Goal: Find specific page/section: Find specific page/section

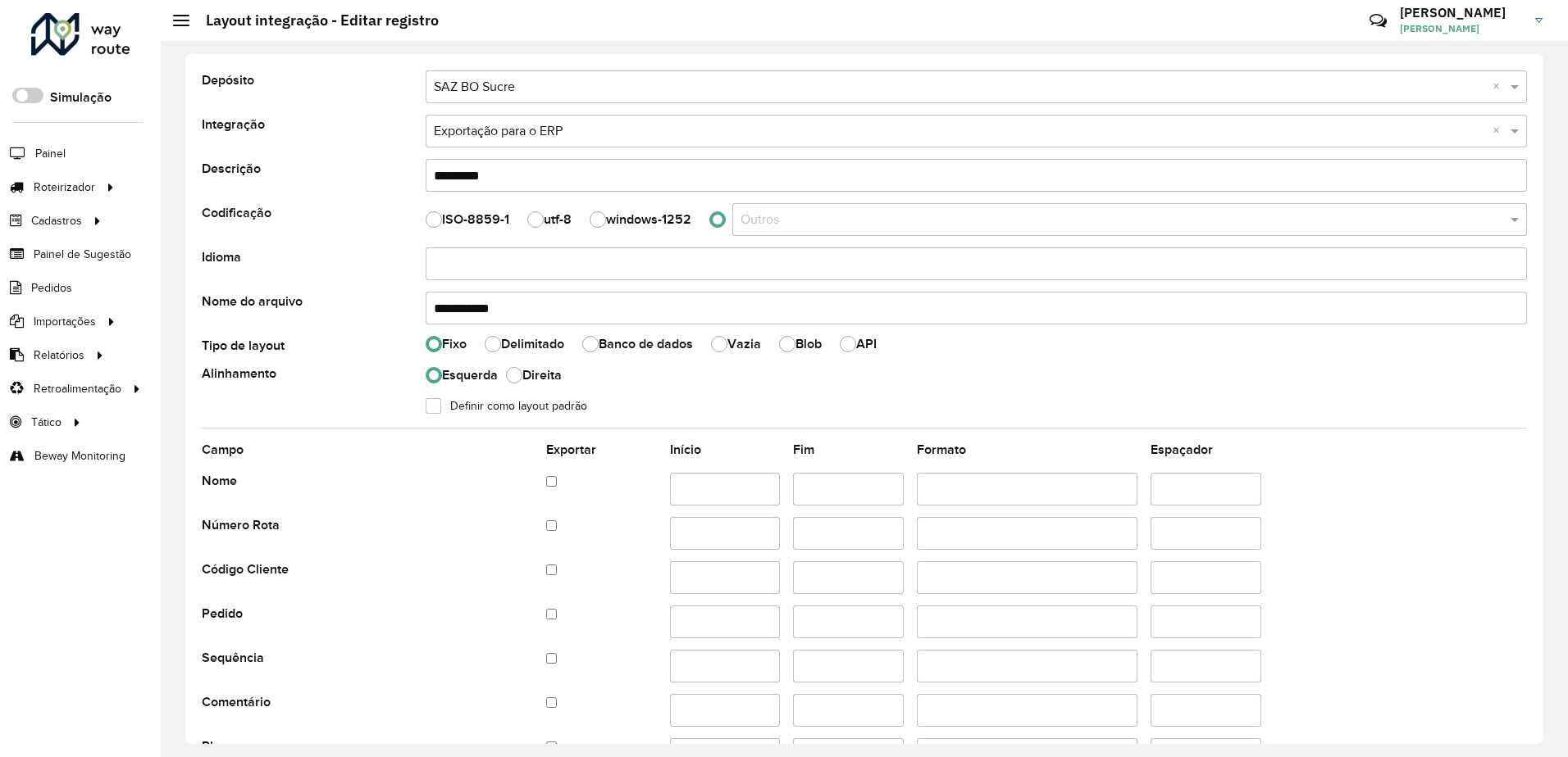
select select
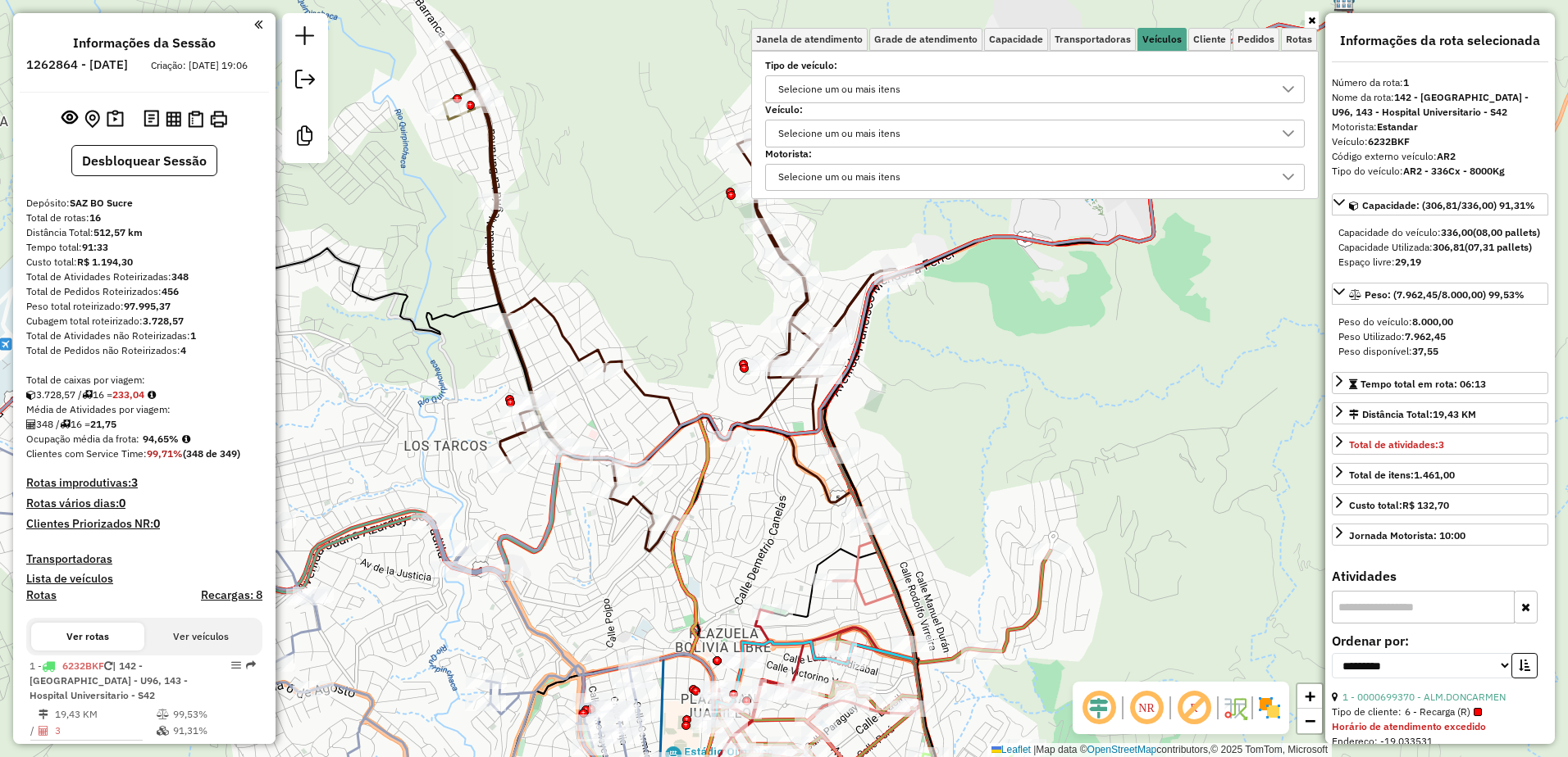
select select "**********"
